Goal: Transaction & Acquisition: Obtain resource

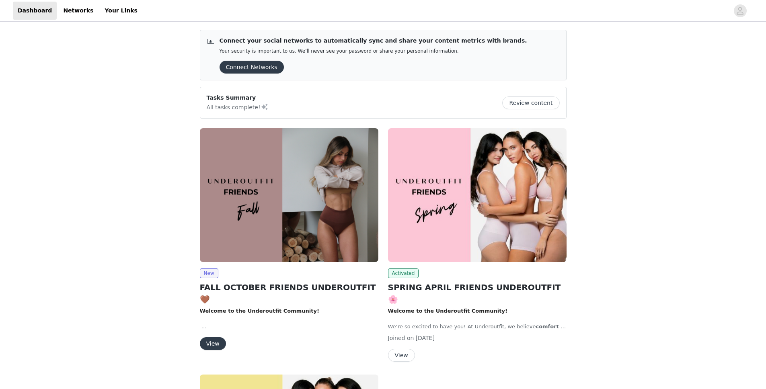
scroll to position [173, 0]
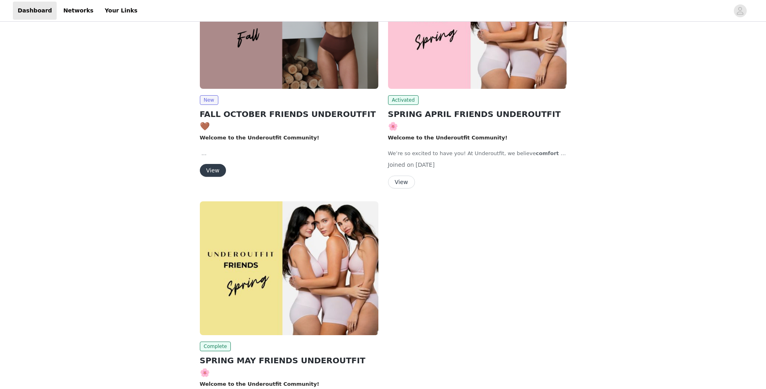
click at [214, 164] on button "View" at bounding box center [213, 170] width 26 height 13
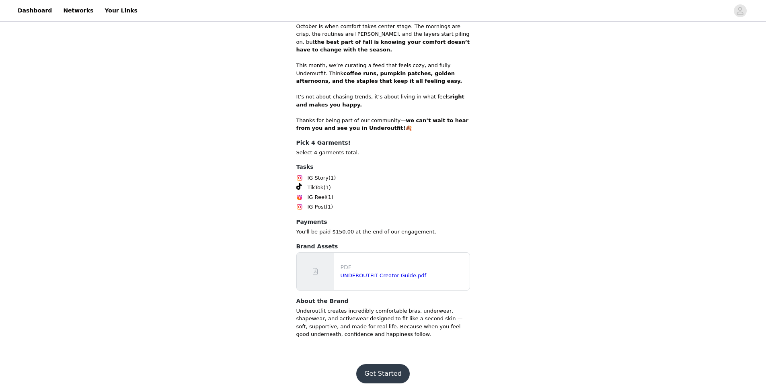
scroll to position [312, 0]
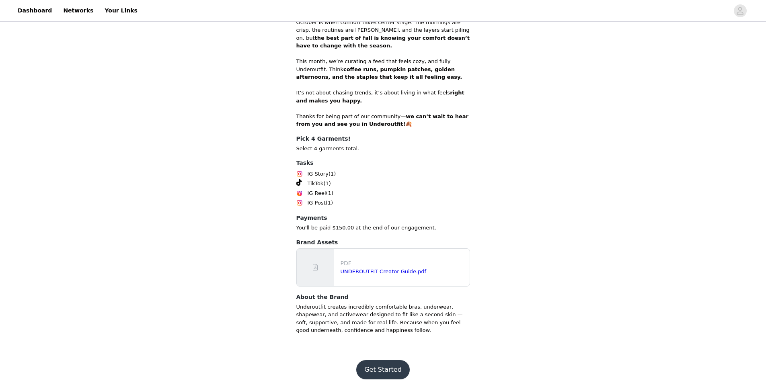
click at [381, 369] on button "Get Started" at bounding box center [382, 369] width 53 height 19
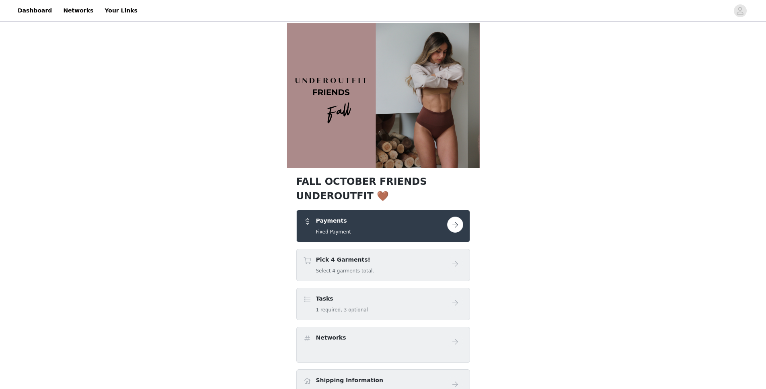
scroll to position [164, 0]
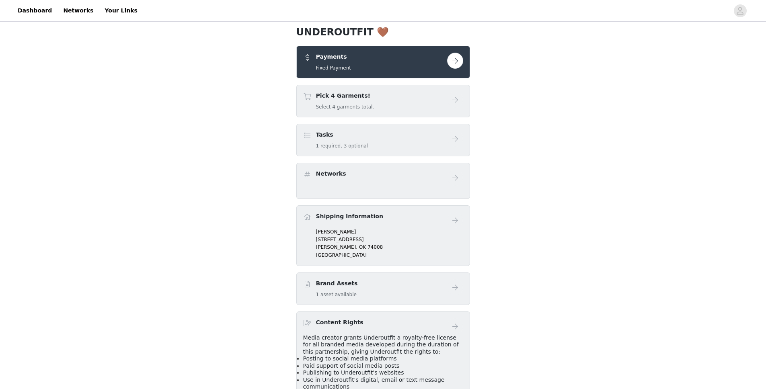
click at [426, 115] on div "Pick 4 Garments! Select 4 garments total." at bounding box center [383, 101] width 174 height 33
click at [437, 96] on div "Pick 4 Garments! Select 4 garments total." at bounding box center [375, 101] width 144 height 19
click at [462, 97] on div "Pick 4 Garments! Select 4 garments total." at bounding box center [383, 101] width 174 height 33
click at [451, 60] on button "button" at bounding box center [455, 61] width 16 height 16
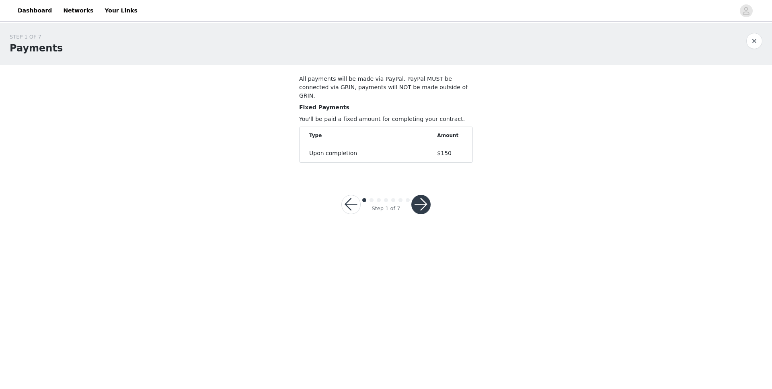
click at [425, 202] on button "button" at bounding box center [420, 204] width 19 height 19
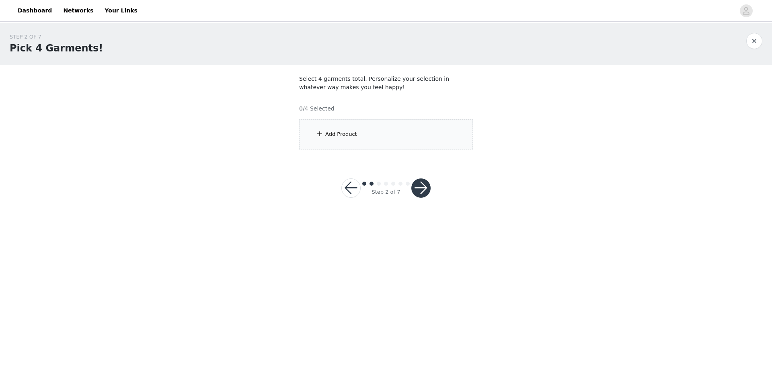
click at [378, 140] on div "Add Product" at bounding box center [386, 134] width 174 height 30
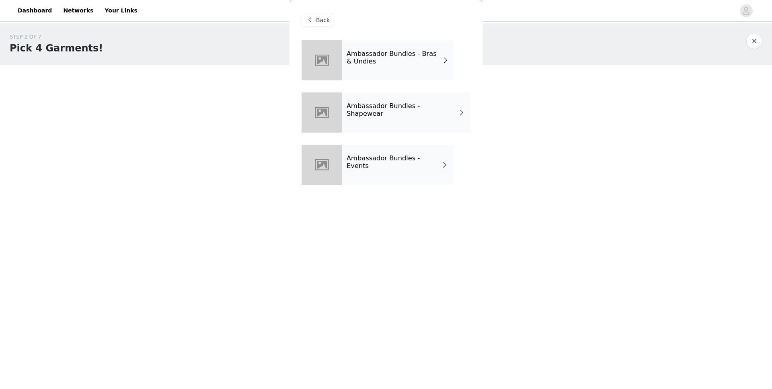
click at [423, 48] on div "Ambassador Bundles - Bras & Undies" at bounding box center [398, 60] width 112 height 40
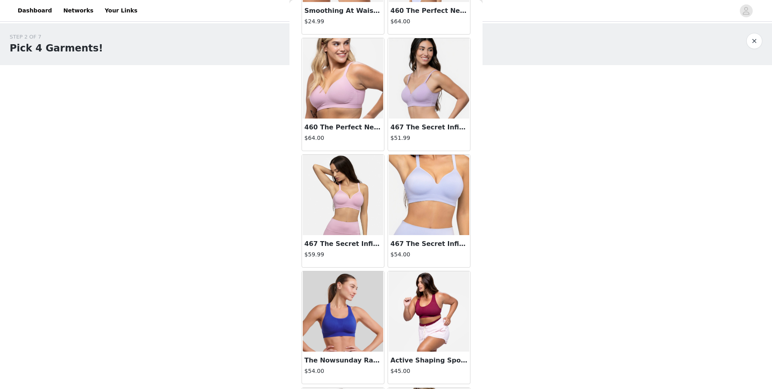
scroll to position [841, 0]
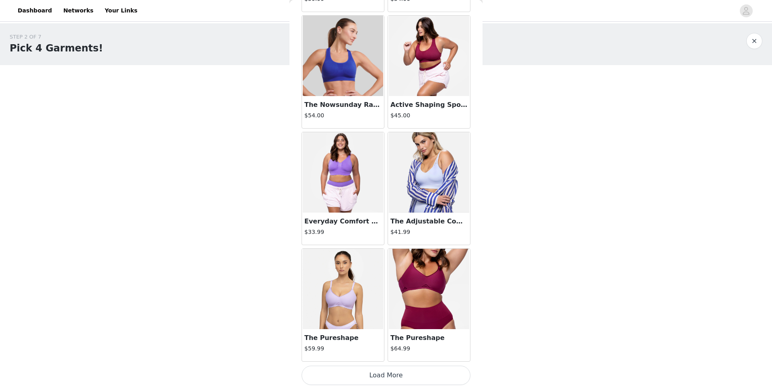
click at [389, 378] on button "Load More" at bounding box center [386, 375] width 169 height 19
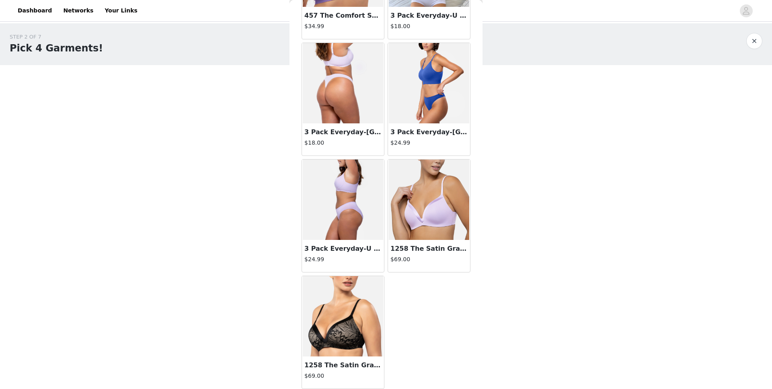
scroll to position [1399, 0]
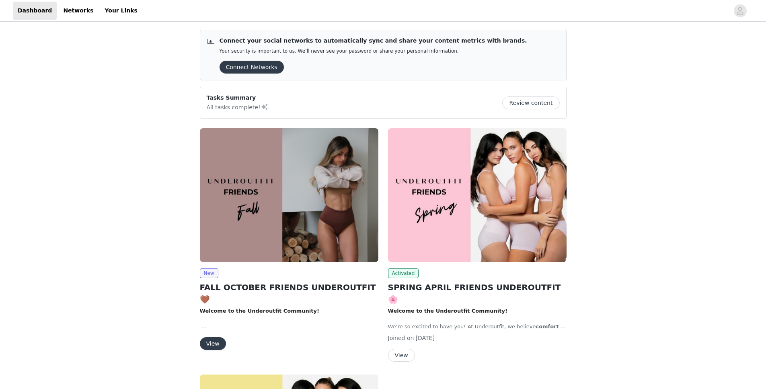
click at [217, 337] on button "View" at bounding box center [213, 343] width 26 height 13
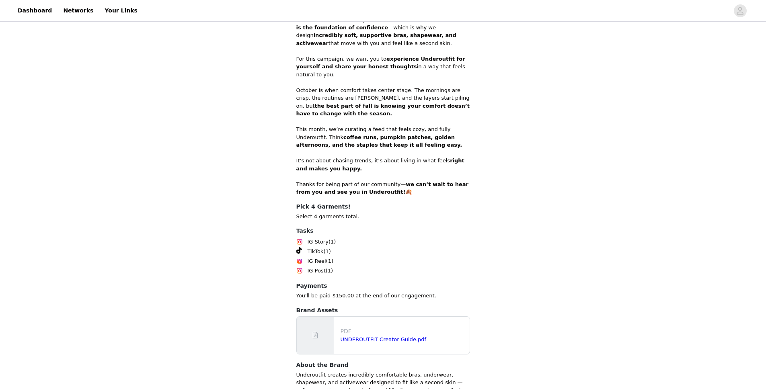
scroll to position [312, 0]
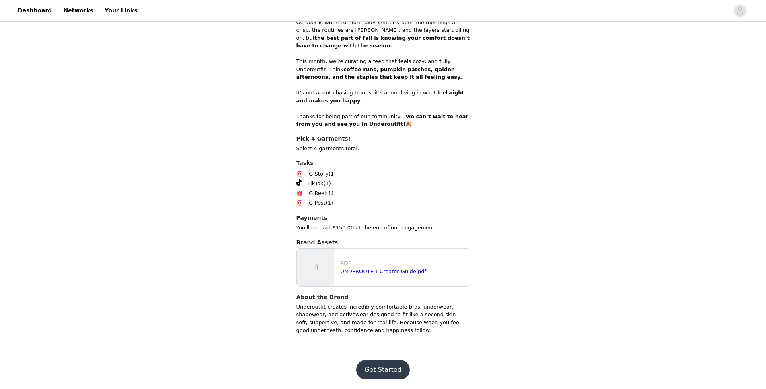
click at [383, 368] on button "Get Started" at bounding box center [382, 369] width 53 height 19
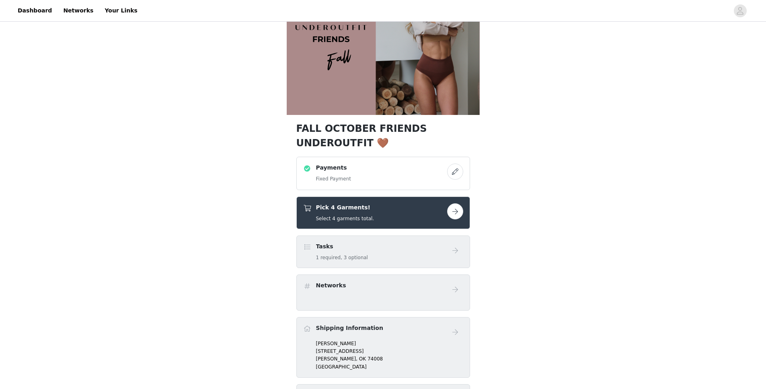
scroll to position [168, 0]
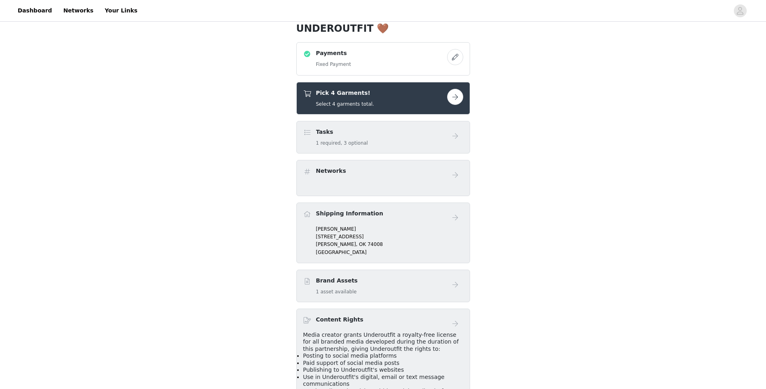
click at [454, 96] on button "button" at bounding box center [455, 97] width 16 height 16
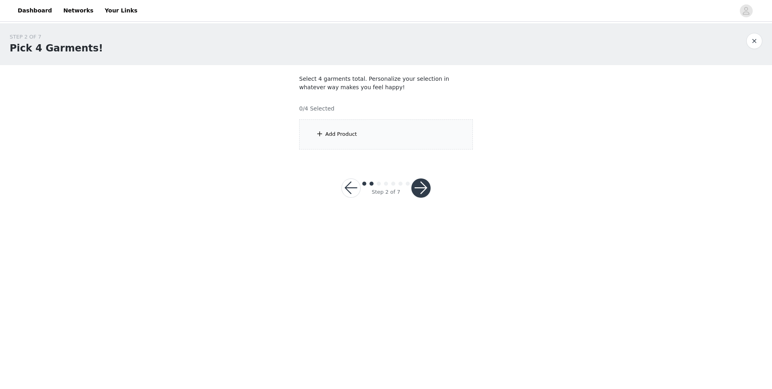
click at [429, 128] on div "Add Product" at bounding box center [386, 134] width 174 height 30
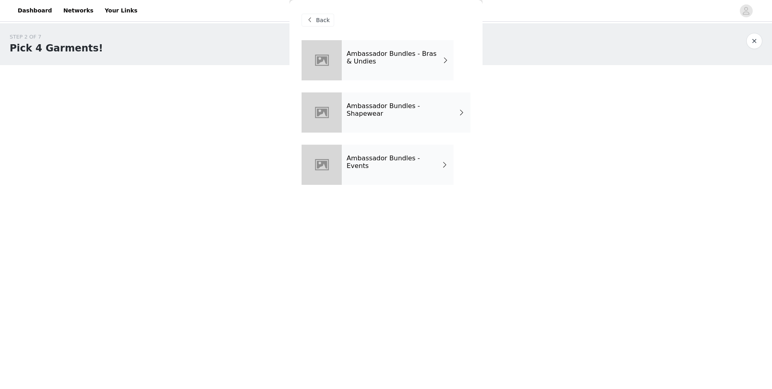
click at [417, 158] on h4 "Ambassador Bundles - Events" at bounding box center [394, 162] width 95 height 15
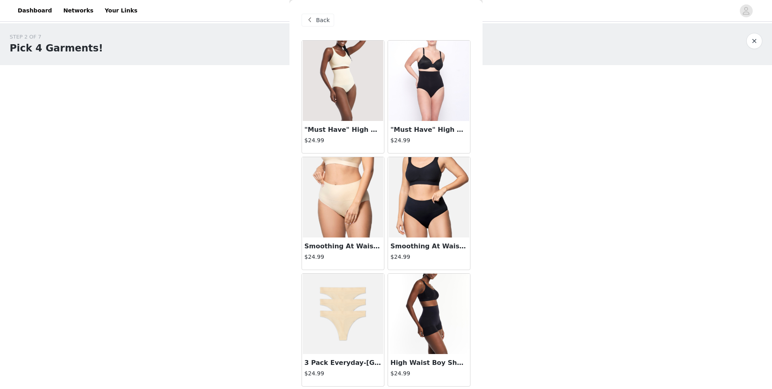
click at [315, 20] on div "Back" at bounding box center [318, 20] width 33 height 13
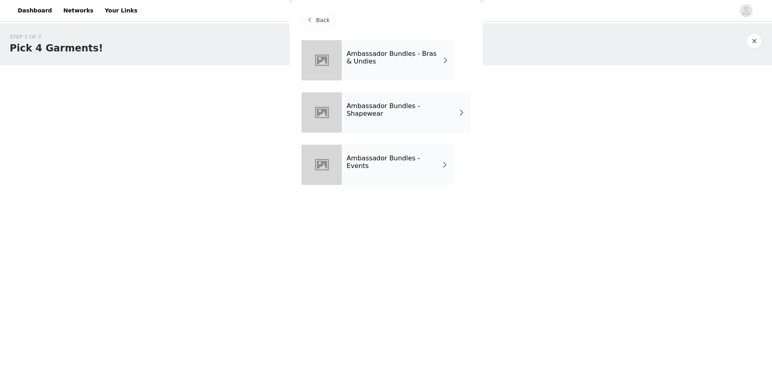
click at [423, 50] on h4 "Ambassador Bundles - Bras & Undies" at bounding box center [395, 57] width 96 height 15
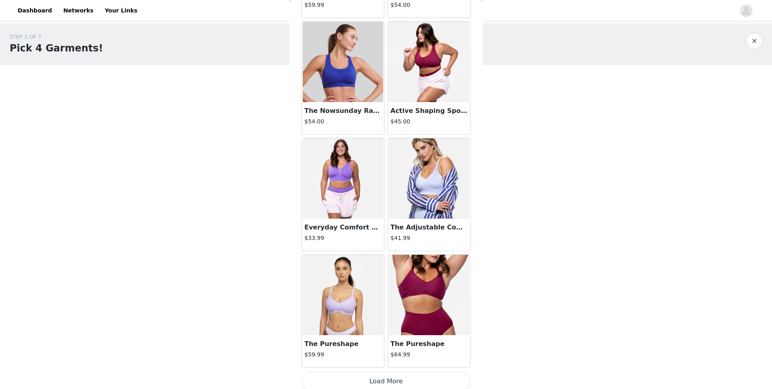
scroll to position [841, 0]
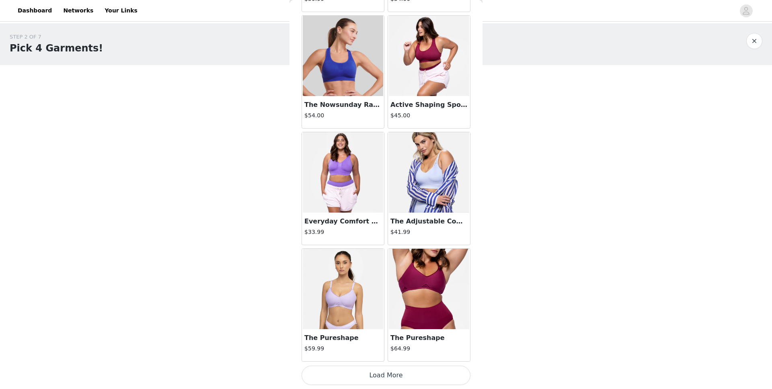
click at [412, 370] on button "Load More" at bounding box center [386, 375] width 169 height 19
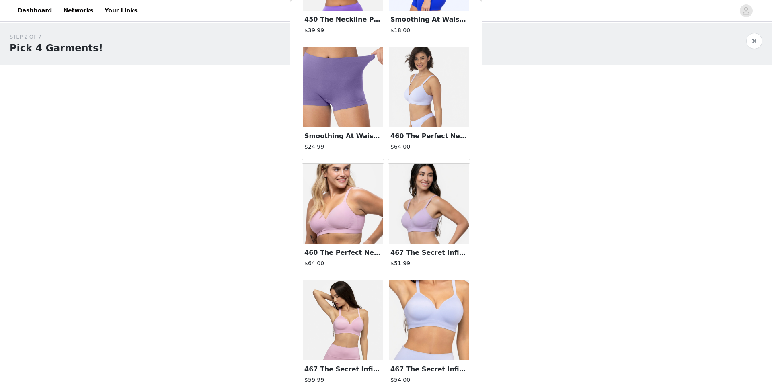
scroll to position [460, 0]
click at [413, 94] on img at bounding box center [429, 87] width 80 height 80
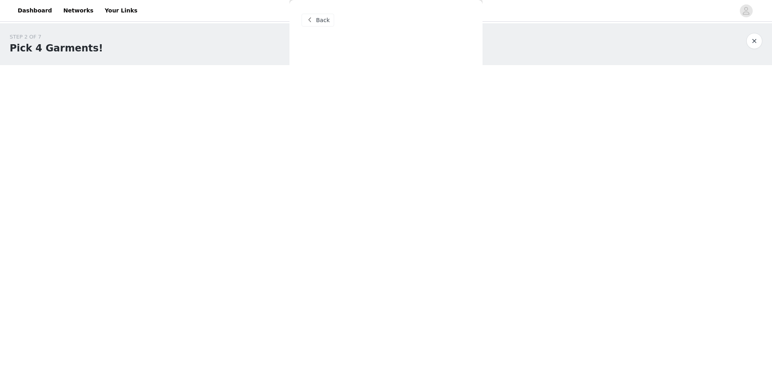
scroll to position [0, 0]
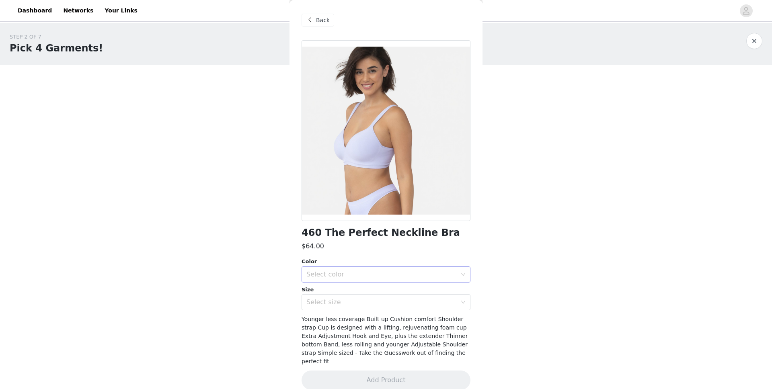
click at [395, 272] on div "Select color" at bounding box center [381, 275] width 150 height 8
click at [319, 27] on div "Back" at bounding box center [386, 20] width 169 height 40
click at [318, 19] on span "Back" at bounding box center [323, 20] width 14 height 8
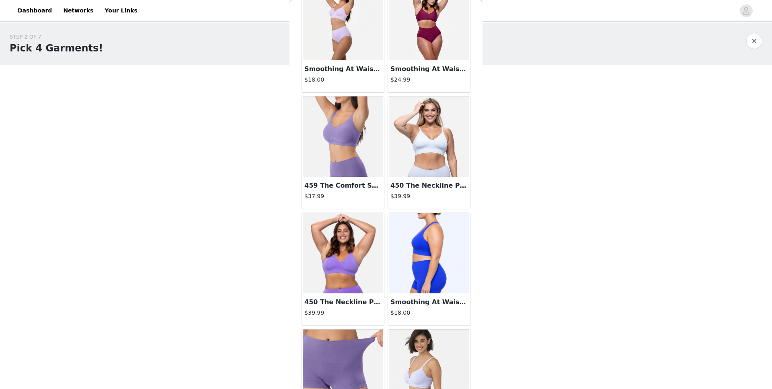
scroll to position [390, 0]
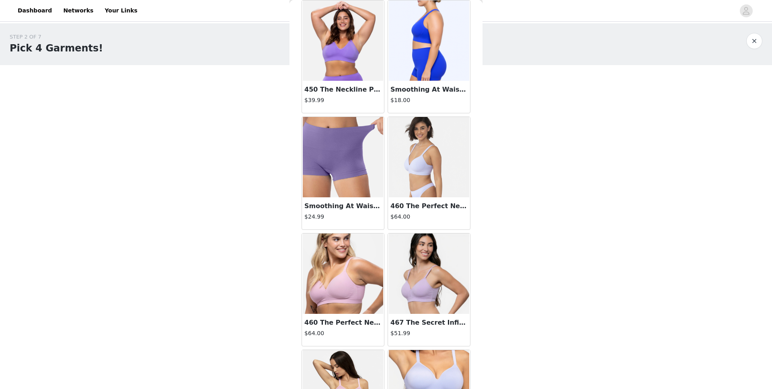
click at [368, 261] on img at bounding box center [343, 274] width 80 height 80
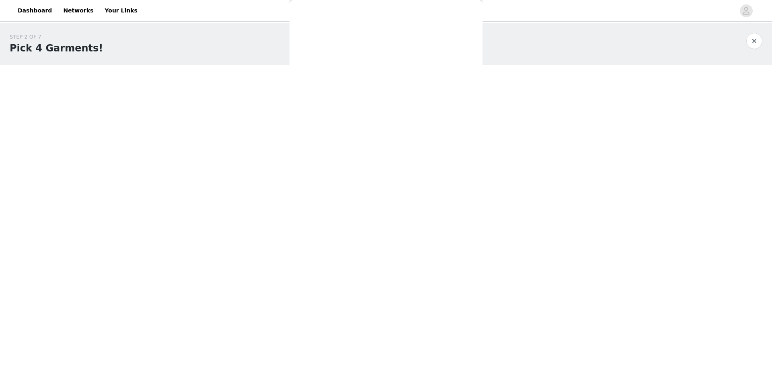
scroll to position [0, 0]
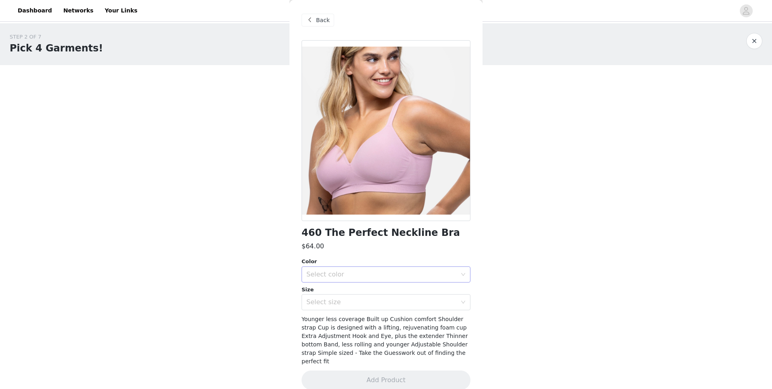
click at [454, 271] on div "Select color" at bounding box center [383, 274] width 154 height 15
click at [382, 292] on li "Powder Rose" at bounding box center [383, 292] width 163 height 13
click at [391, 304] on div "Select size" at bounding box center [381, 302] width 150 height 8
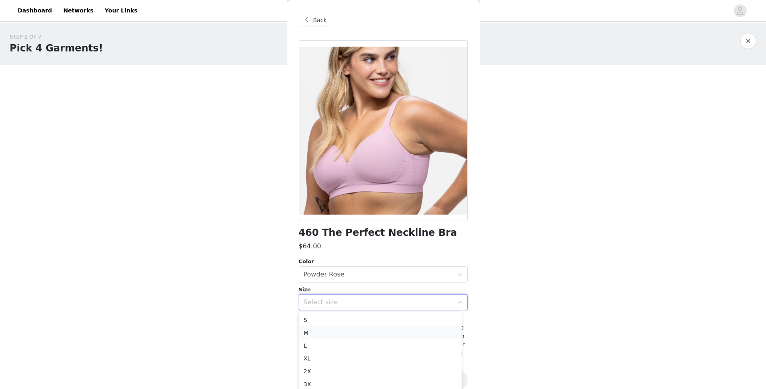
click at [355, 330] on li "M" at bounding box center [380, 333] width 163 height 13
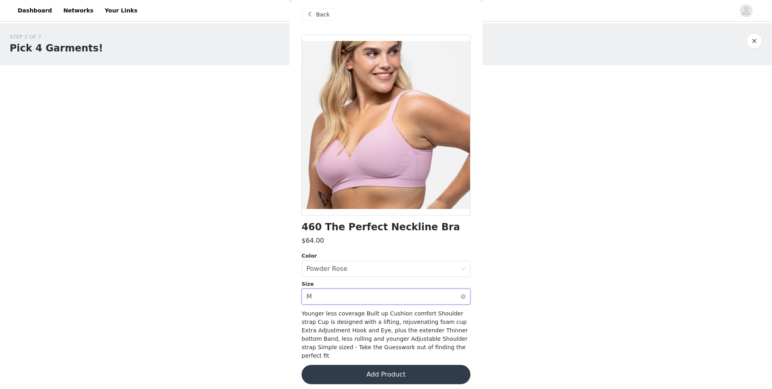
scroll to position [12, 0]
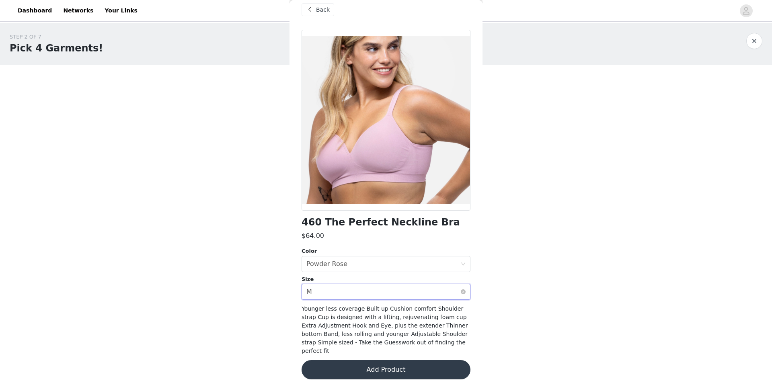
click at [390, 294] on div "Select size M" at bounding box center [383, 291] width 154 height 15
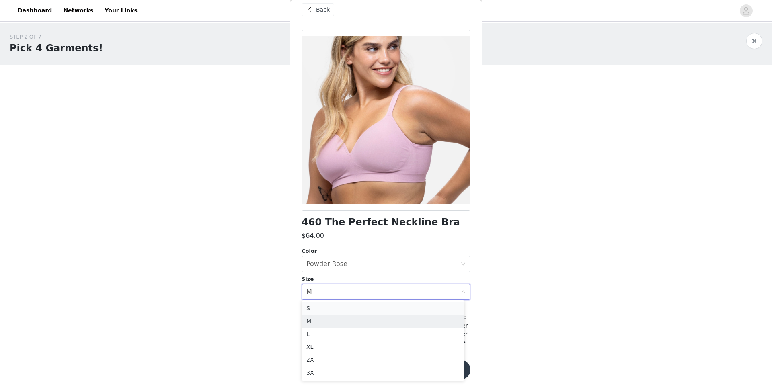
click at [322, 312] on li "S" at bounding box center [383, 308] width 163 height 13
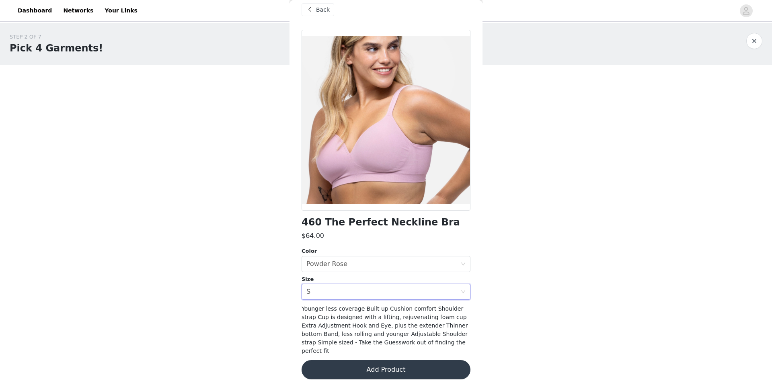
click at [402, 364] on button "Add Product" at bounding box center [386, 369] width 169 height 19
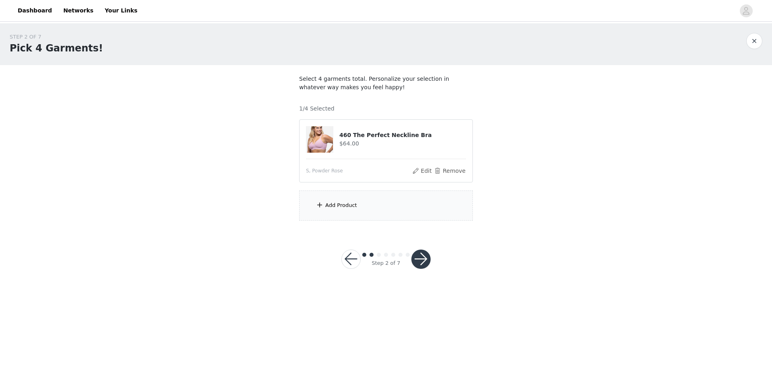
click at [346, 200] on div "Add Product" at bounding box center [386, 206] width 174 height 30
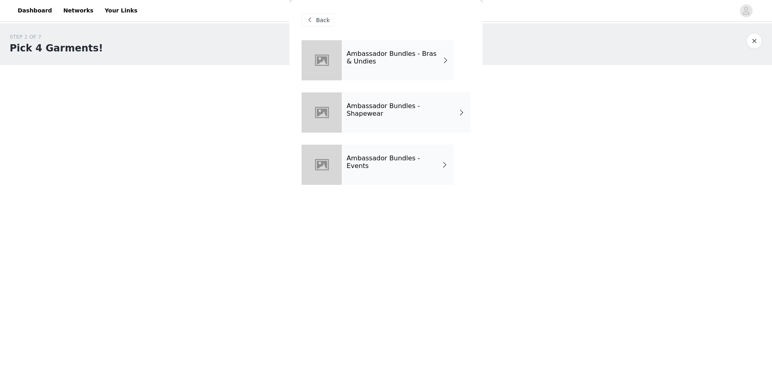
click at [450, 113] on div "Ambassador Bundles - Shapewear" at bounding box center [406, 112] width 129 height 40
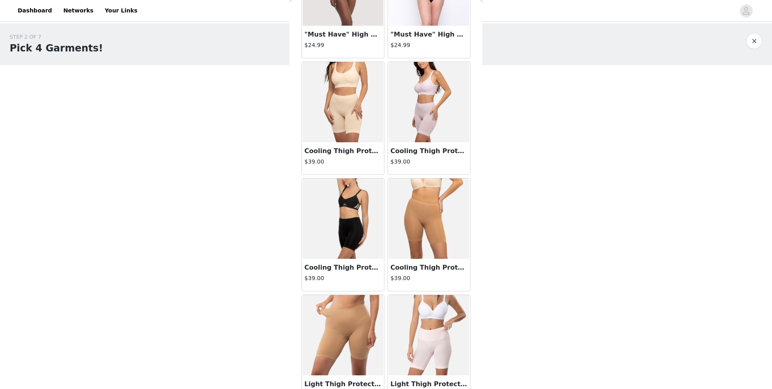
scroll to position [0, 0]
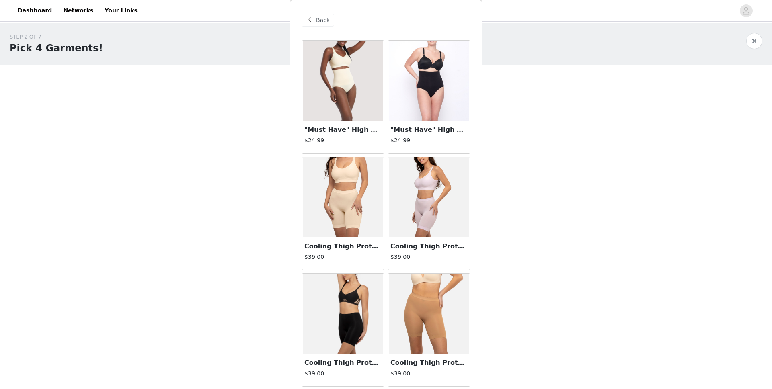
click at [323, 21] on span "Back" at bounding box center [323, 20] width 14 height 8
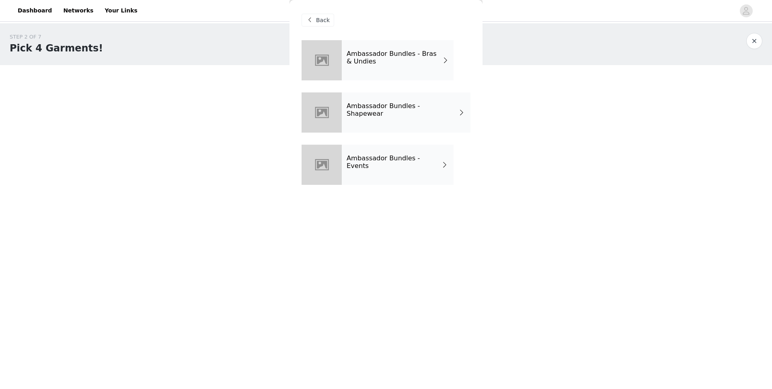
click at [439, 177] on div "Ambassador Bundles - Events" at bounding box center [398, 165] width 112 height 40
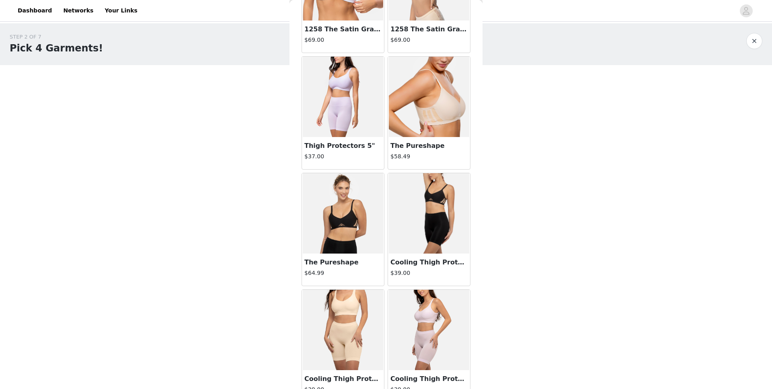
scroll to position [841, 0]
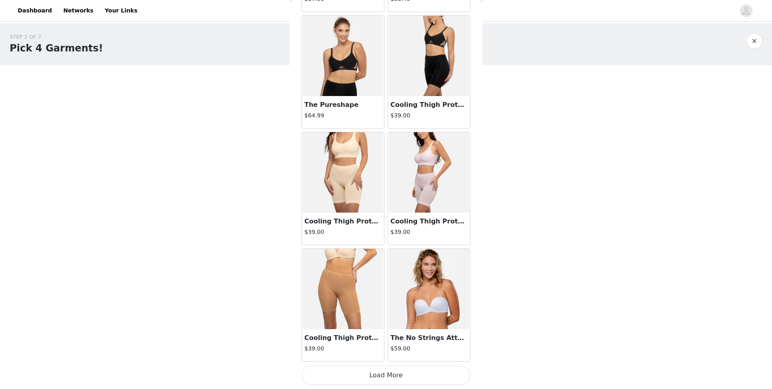
click at [396, 381] on button "Load More" at bounding box center [386, 375] width 169 height 19
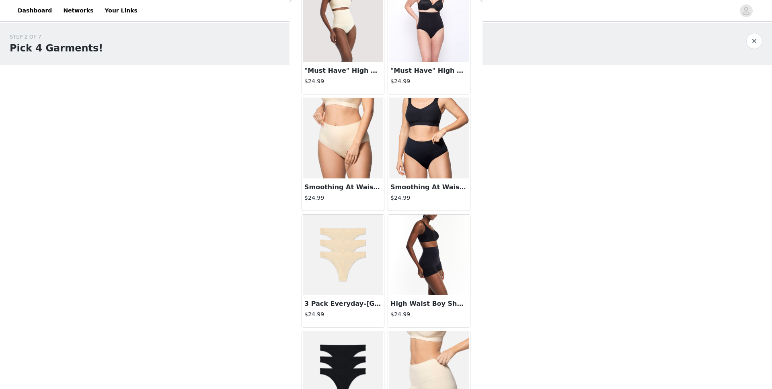
scroll to position [0, 0]
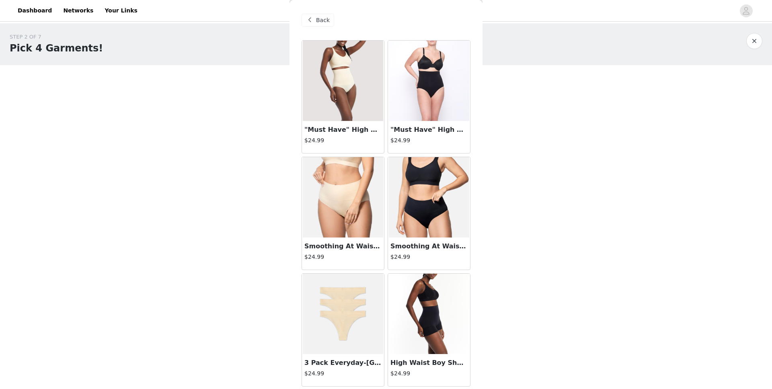
click at [323, 21] on span "Back" at bounding box center [323, 20] width 14 height 8
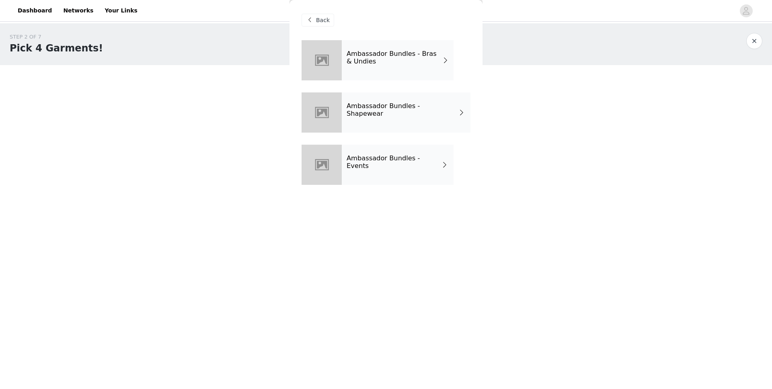
click at [416, 180] on div "Ambassador Bundles - Events" at bounding box center [398, 165] width 112 height 40
